Goal: Find contact information: Find contact information

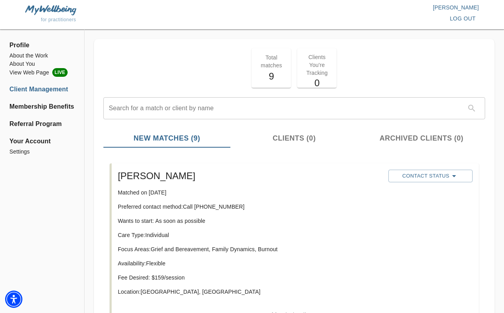
click at [282, 67] on p "Total matches" at bounding box center [272, 62] width 30 height 16
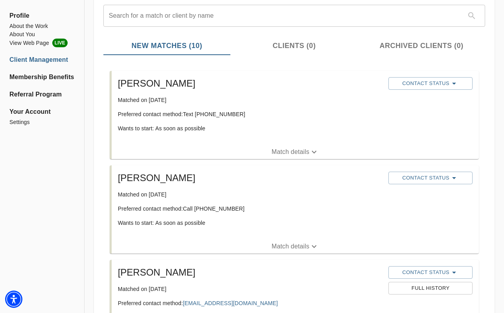
scroll to position [106, 0]
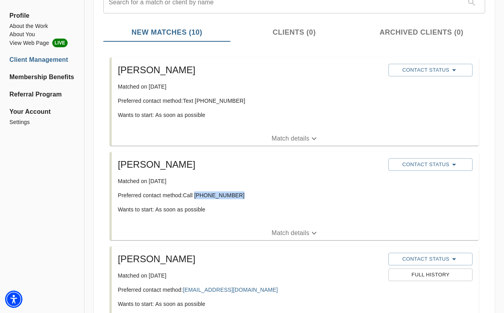
drag, startPoint x: 235, startPoint y: 196, endPoint x: 197, endPoint y: 193, distance: 38.3
click at [197, 193] on p "Preferred contact method: Call [PHONE_NUMBER]" at bounding box center [250, 195] width 265 height 8
copy p "[PHONE_NUMBER]"
drag, startPoint x: 204, startPoint y: 194, endPoint x: 223, endPoint y: 2, distance: 192.5
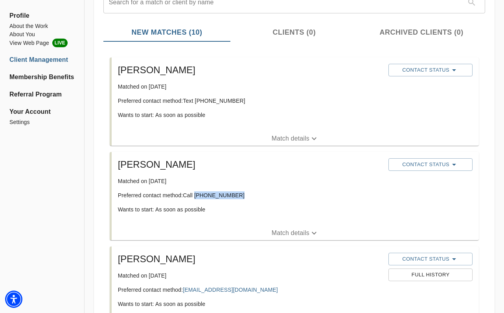
click at [293, 230] on p "Match details" at bounding box center [291, 232] width 38 height 9
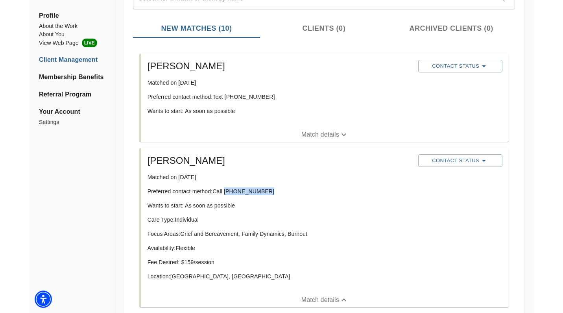
scroll to position [111, 0]
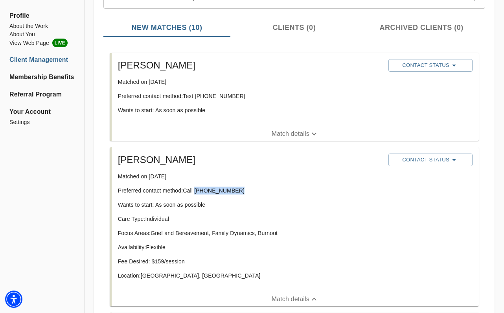
click at [277, 128] on button "Match details" at bounding box center [295, 134] width 367 height 14
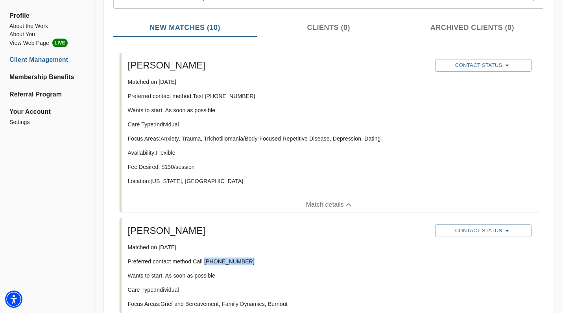
click at [147, 32] on span "New Matches (10)" at bounding box center [185, 27] width 134 height 11
